Goal: Obtain resource: Download file/media

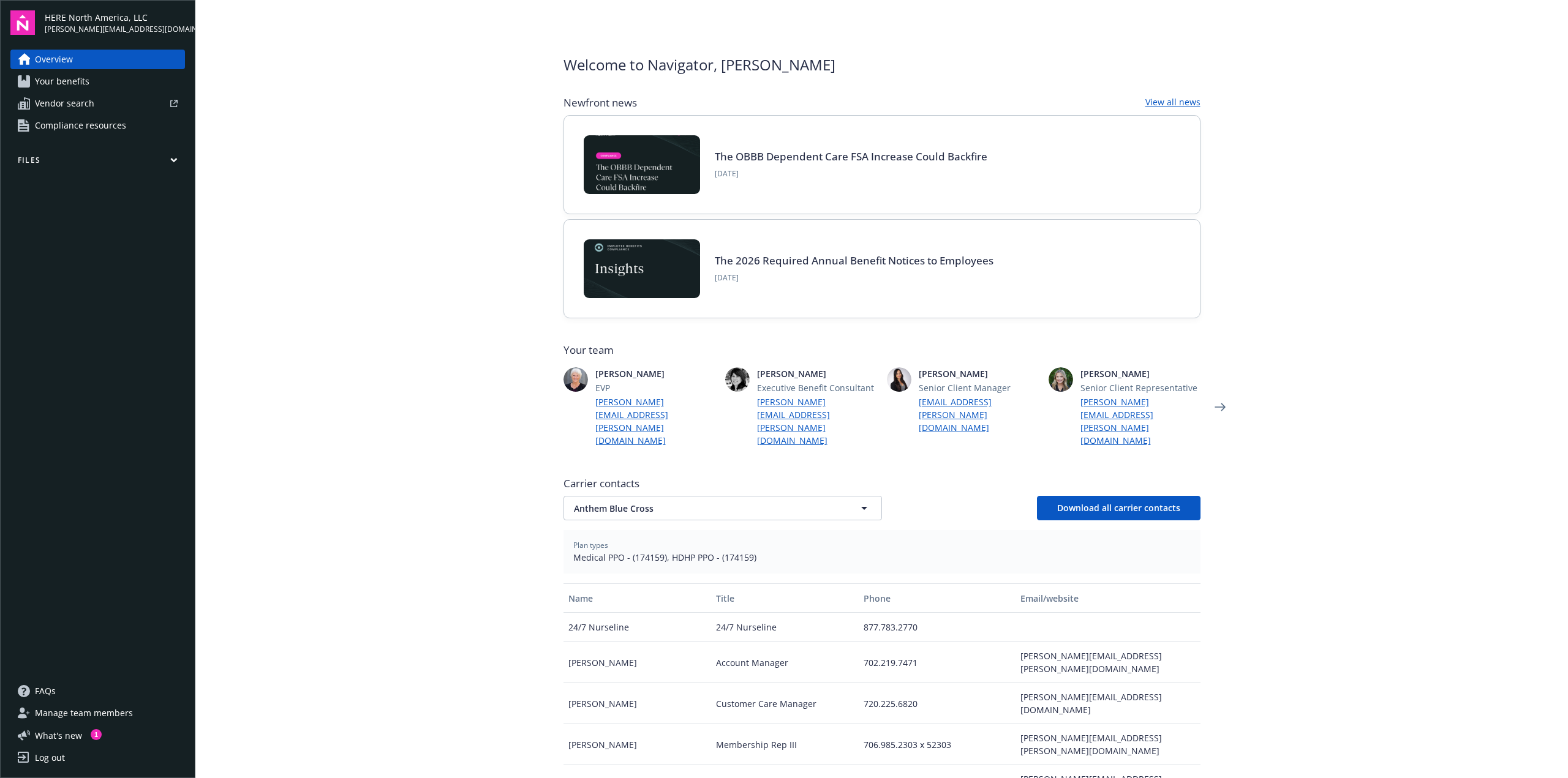
click at [87, 88] on span "Your benefits" at bounding box center [62, 81] width 55 height 19
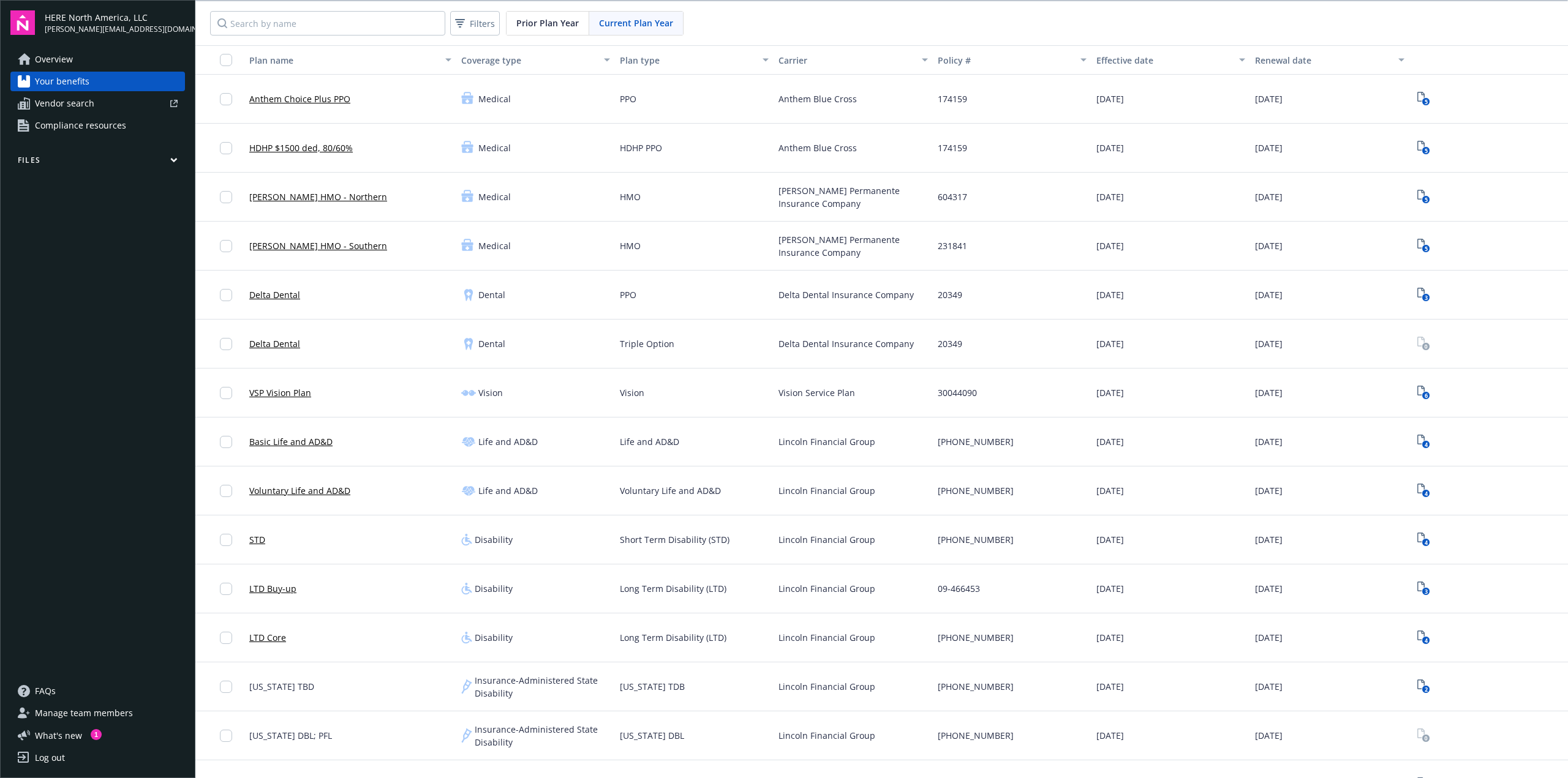
click at [177, 161] on icon "button" at bounding box center [174, 160] width 7 height 6
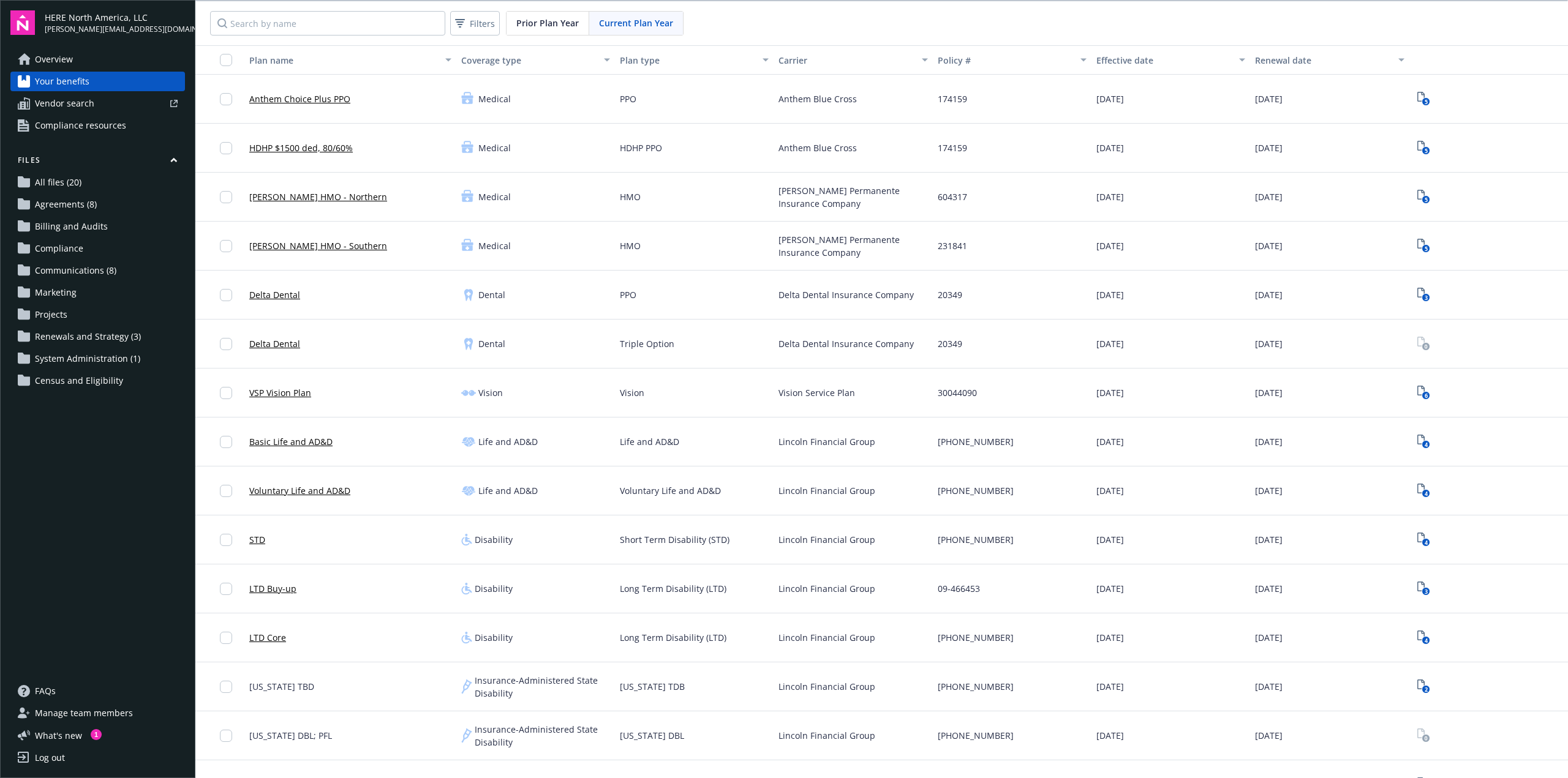
click at [53, 185] on span "All files (20)" at bounding box center [58, 182] width 46 height 19
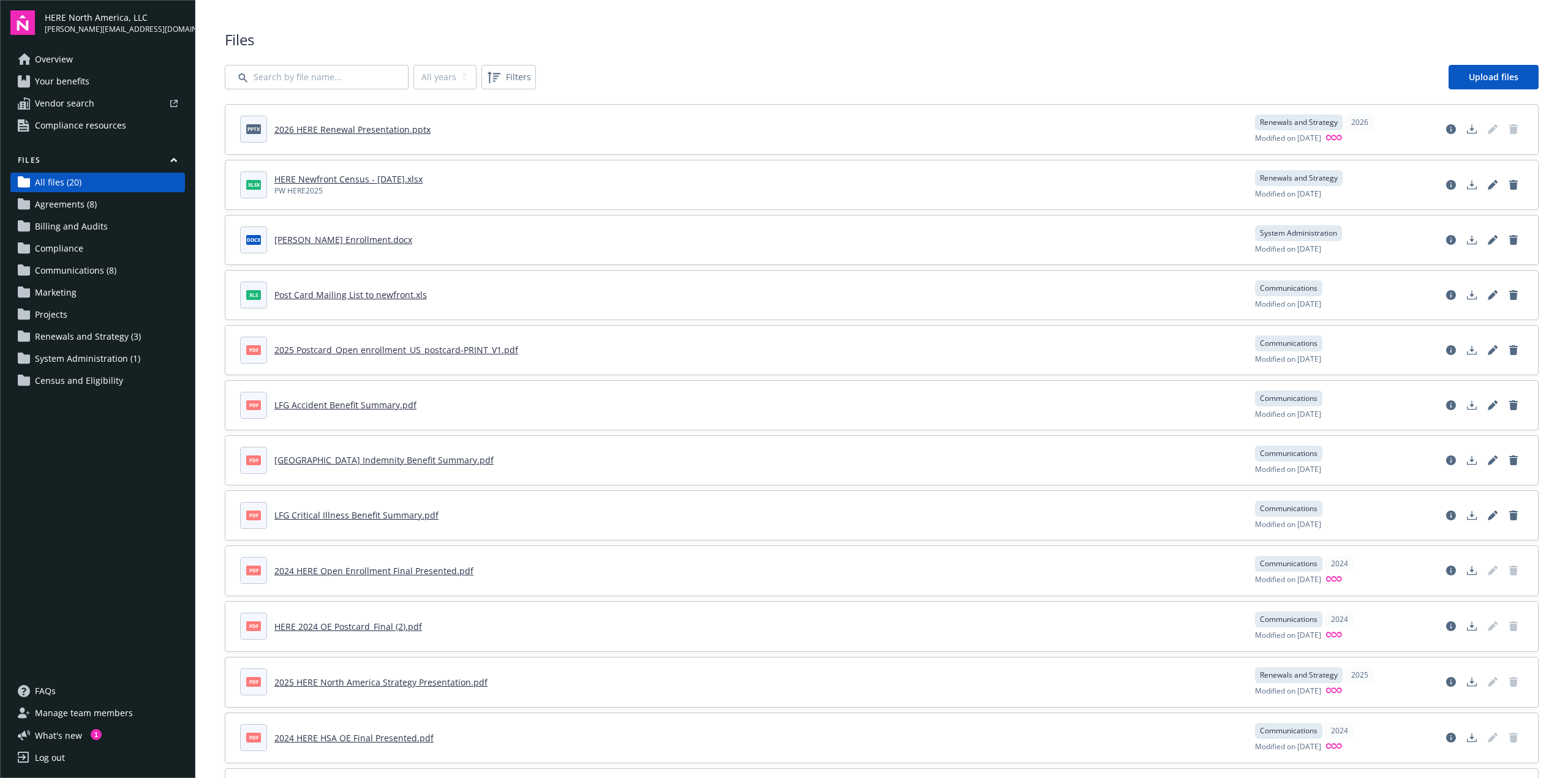
click at [334, 130] on link "2026 HERE Renewal Presentation.pptx" at bounding box center [353, 129] width 156 height 12
